Goal: Information Seeking & Learning: Learn about a topic

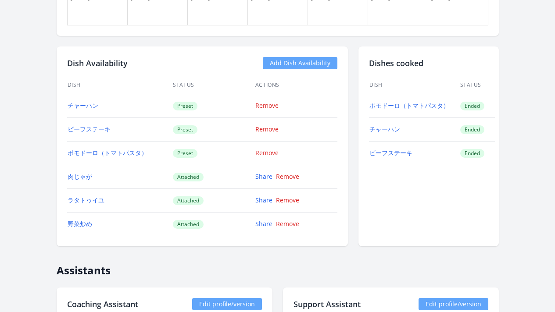
scroll to position [718, 0]
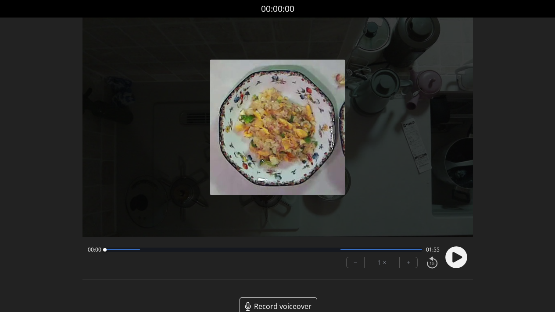
click at [459, 259] on circle at bounding box center [456, 257] width 22 height 22
click at [160, 253] on div "00:08 01:46" at bounding box center [264, 249] width 352 height 7
click at [167, 250] on div at bounding box center [263, 250] width 317 height 4
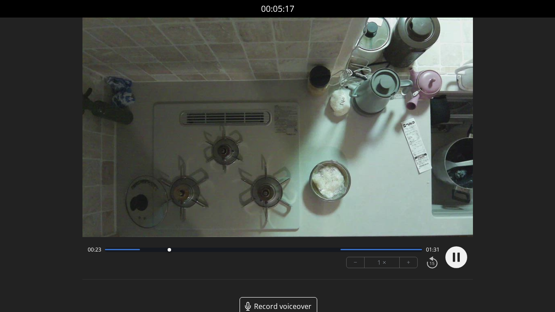
click at [199, 248] on div at bounding box center [263, 250] width 317 height 4
click at [239, 250] on div at bounding box center [263, 250] width 317 height 4
click at [274, 252] on div "00:50 01:04" at bounding box center [264, 249] width 352 height 7
click at [288, 252] on div "00:50 01:04" at bounding box center [264, 249] width 352 height 7
click at [290, 250] on div at bounding box center [263, 250] width 317 height 4
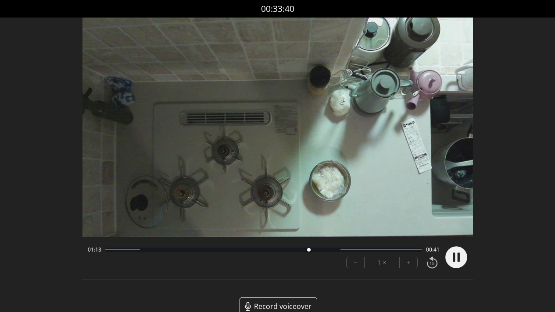
click at [336, 252] on div "01:13 00:41" at bounding box center [264, 249] width 352 height 7
click at [335, 251] on div at bounding box center [263, 250] width 317 height 4
click at [371, 250] on div at bounding box center [381, 249] width 82 height 1
click at [452, 257] on circle at bounding box center [456, 257] width 22 height 22
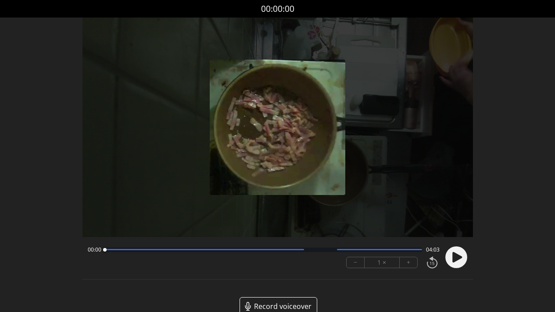
click at [455, 259] on icon at bounding box center [457, 257] width 10 height 11
click at [137, 249] on div at bounding box center [204, 249] width 199 height 1
click at [168, 250] on div at bounding box center [263, 250] width 317 height 4
click at [197, 251] on div at bounding box center [263, 250] width 317 height 4
click at [231, 251] on div at bounding box center [263, 250] width 317 height 4
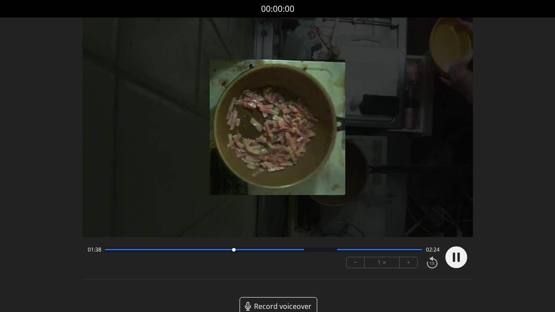
click at [261, 249] on div at bounding box center [204, 249] width 199 height 1
click at [298, 252] on div at bounding box center [263, 250] width 317 height 4
click at [310, 251] on div at bounding box center [263, 250] width 317 height 4
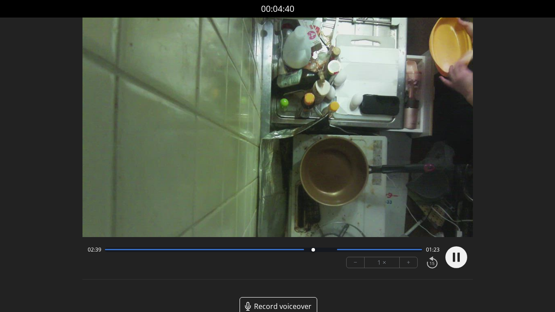
click at [331, 250] on div at bounding box center [263, 250] width 317 height 4
click at [366, 252] on div at bounding box center [263, 250] width 317 height 4
click at [392, 252] on div at bounding box center [263, 250] width 317 height 4
click at [411, 253] on div "03:41 00:22" at bounding box center [264, 249] width 352 height 7
click at [412, 249] on div at bounding box center [379, 249] width 85 height 1
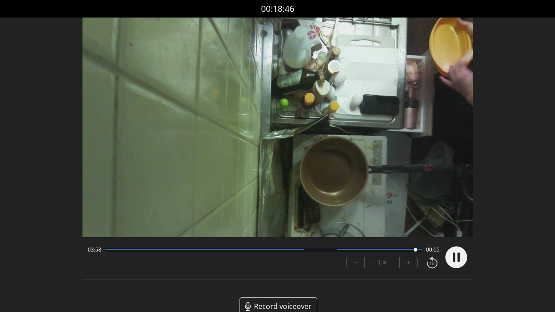
click at [392, 251] on div at bounding box center [263, 250] width 317 height 4
click at [379, 252] on div "03:42 00:21" at bounding box center [264, 249] width 352 height 7
click at [454, 258] on icon at bounding box center [453, 257] width 2 height 9
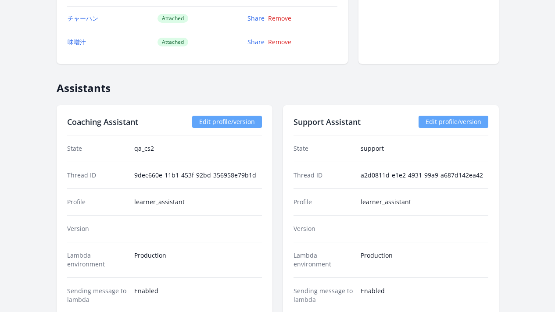
scroll to position [886, 0]
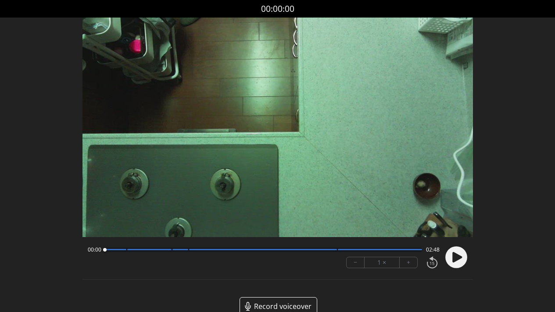
click at [459, 258] on icon at bounding box center [457, 257] width 10 height 11
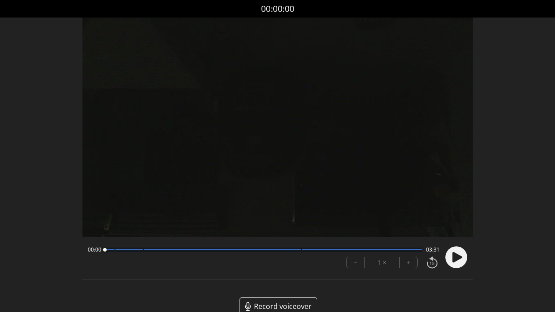
click at [462, 263] on circle at bounding box center [456, 257] width 22 height 22
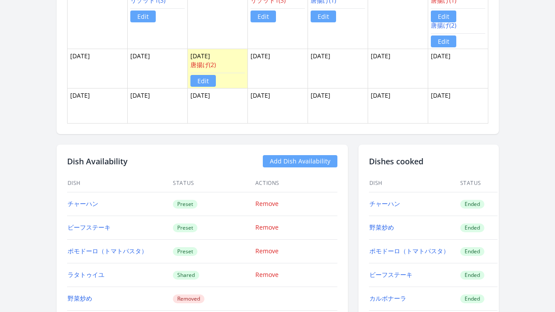
scroll to position [659, 0]
